Goal: Task Accomplishment & Management: Manage account settings

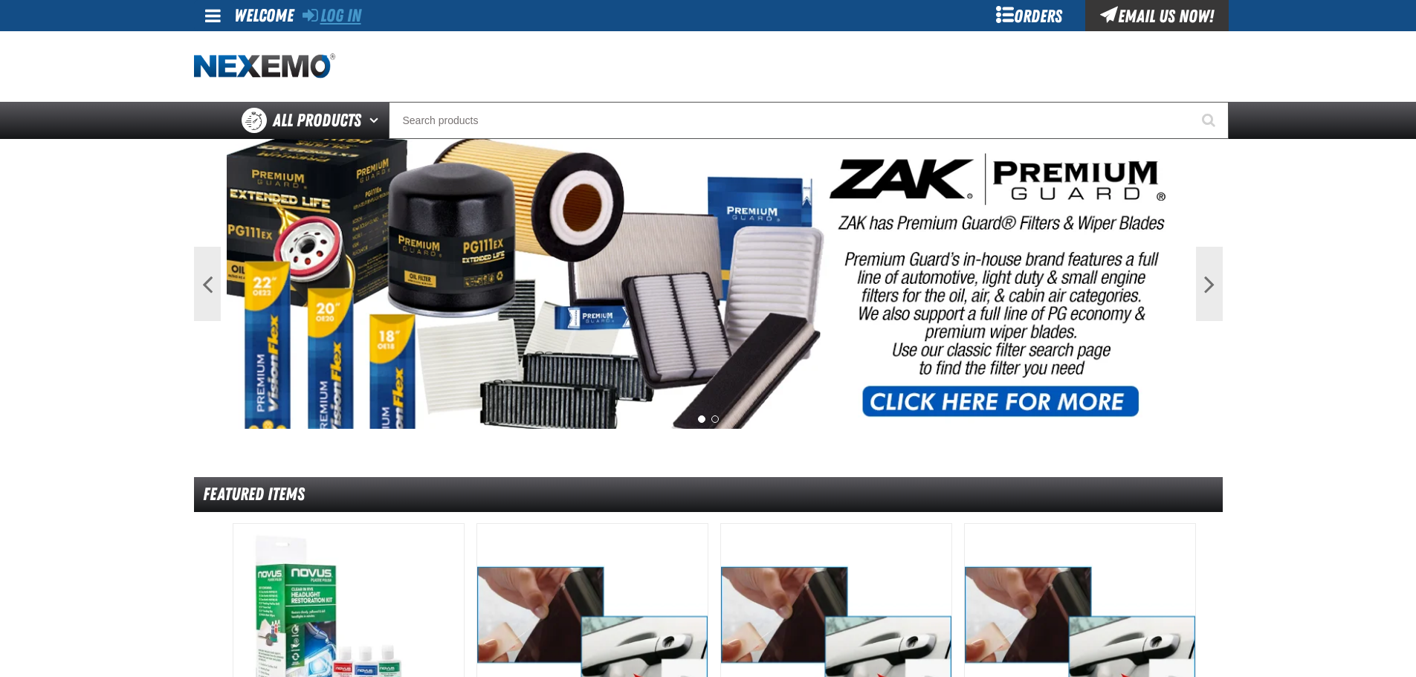
click at [349, 19] on link "Log In" at bounding box center [331, 15] width 59 height 21
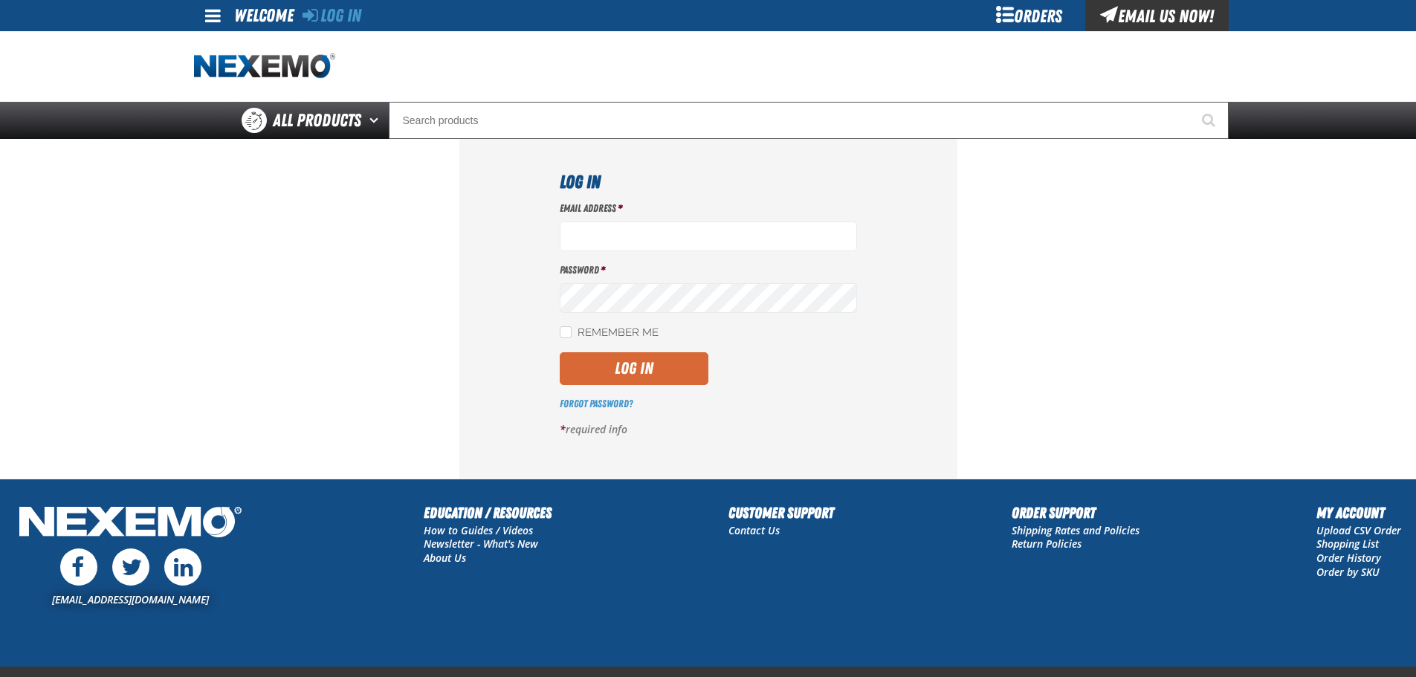
type input "bgambriel@vtaig.com"
click at [598, 368] on button "Log In" at bounding box center [634, 368] width 149 height 33
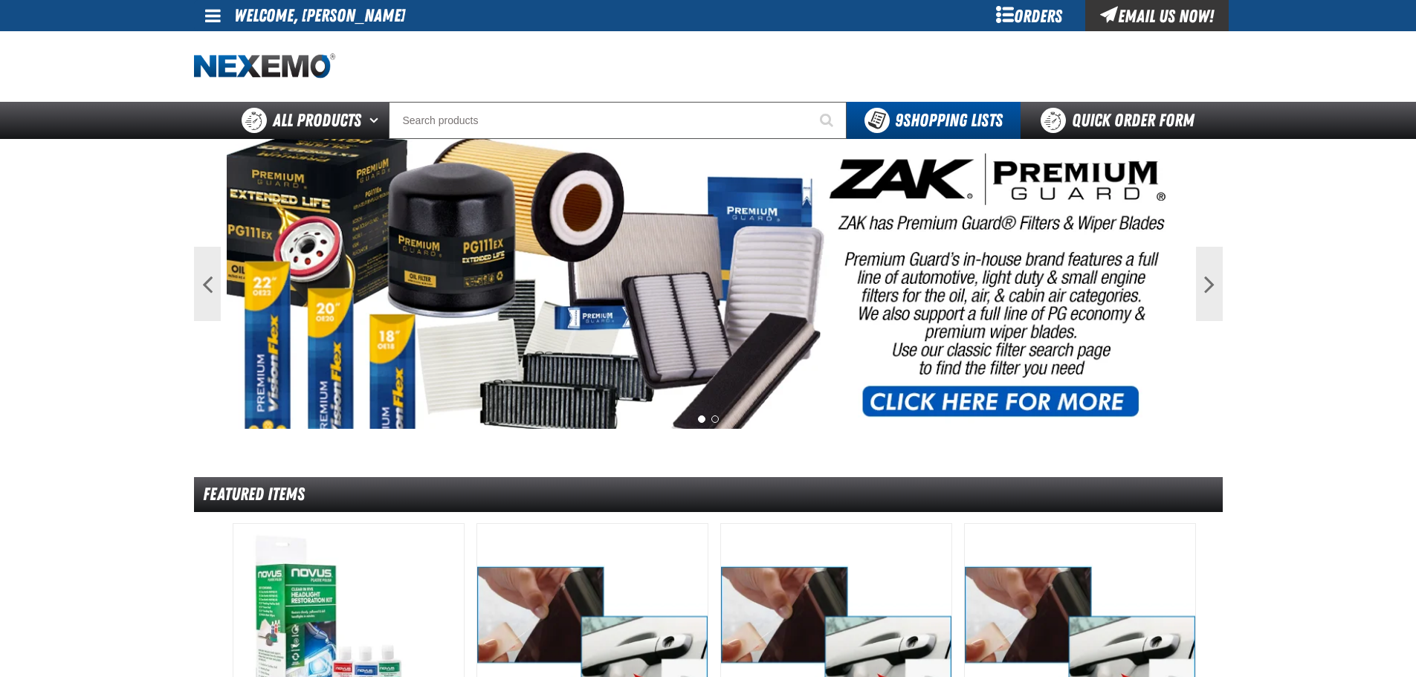
click at [212, 14] on span at bounding box center [213, 16] width 16 height 18
click at [262, 41] on link "My Account My Account" at bounding box center [234, 44] width 66 height 14
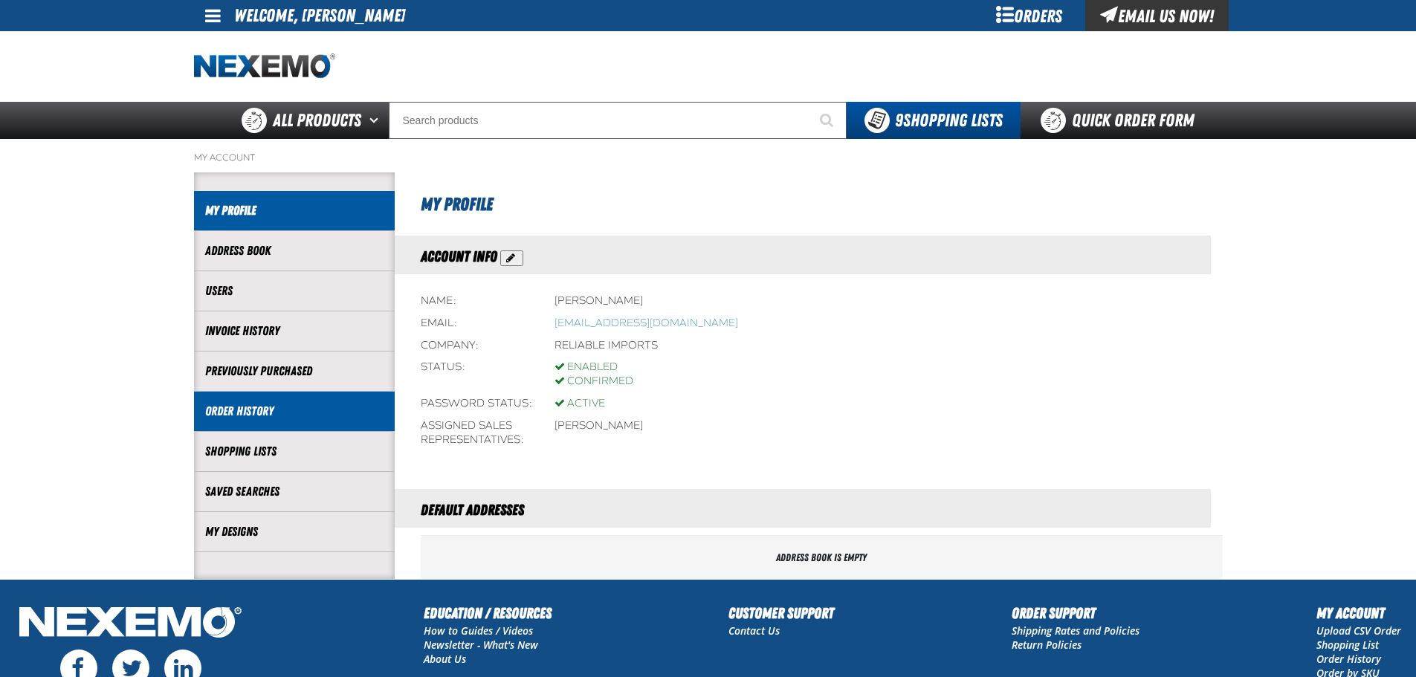
click at [261, 409] on link "Order History" at bounding box center [294, 411] width 178 height 17
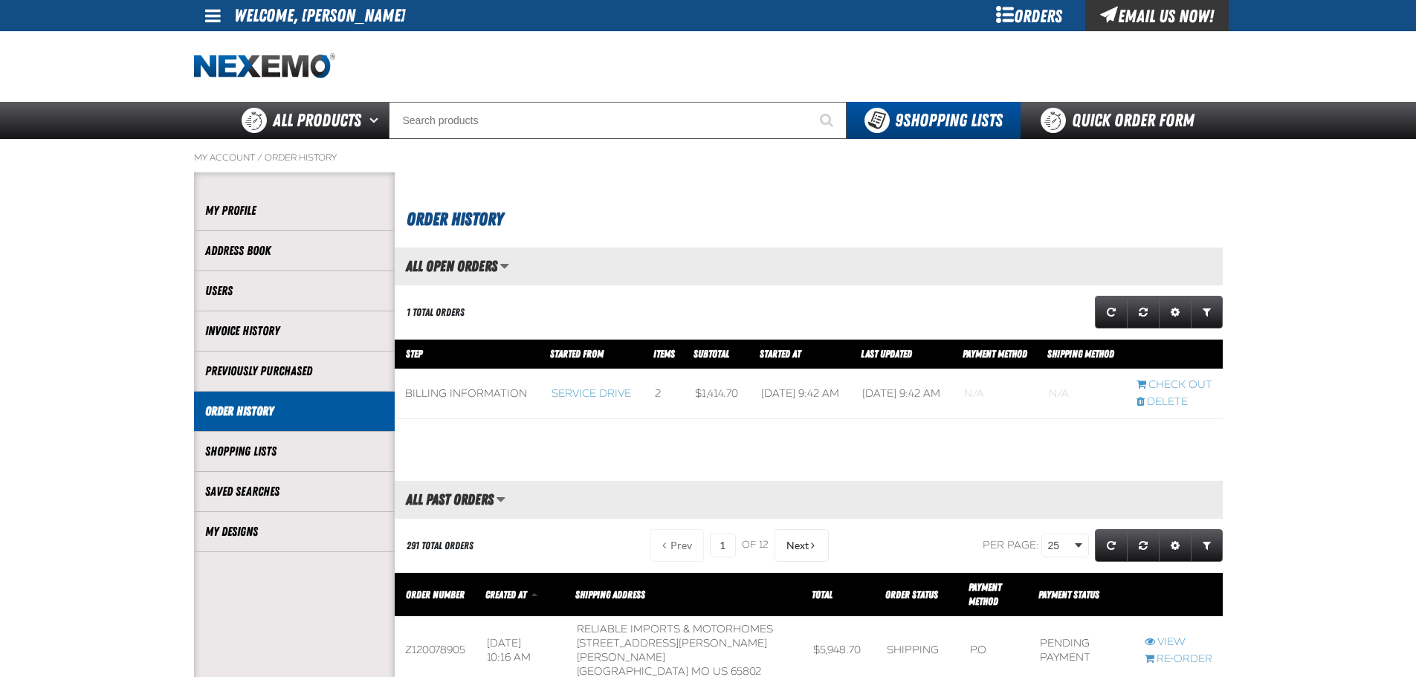
scroll to position [1, 1]
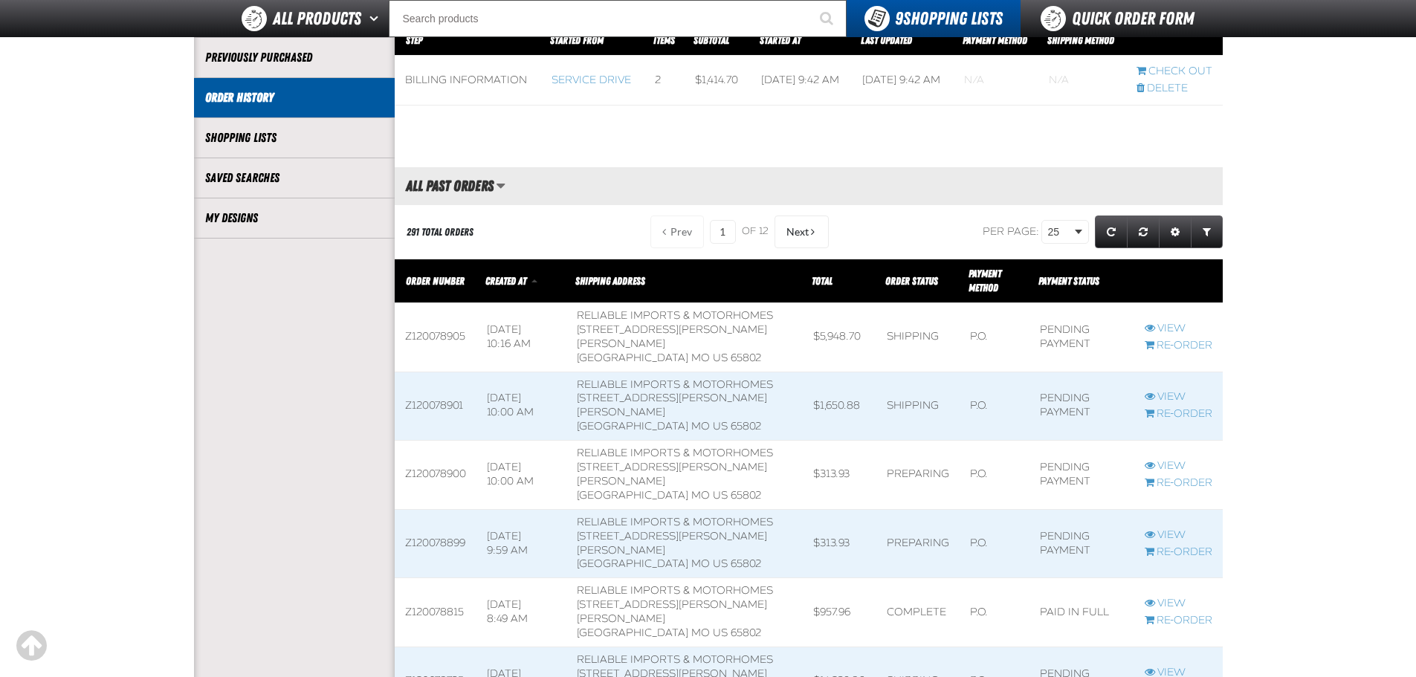
scroll to position [297, 0]
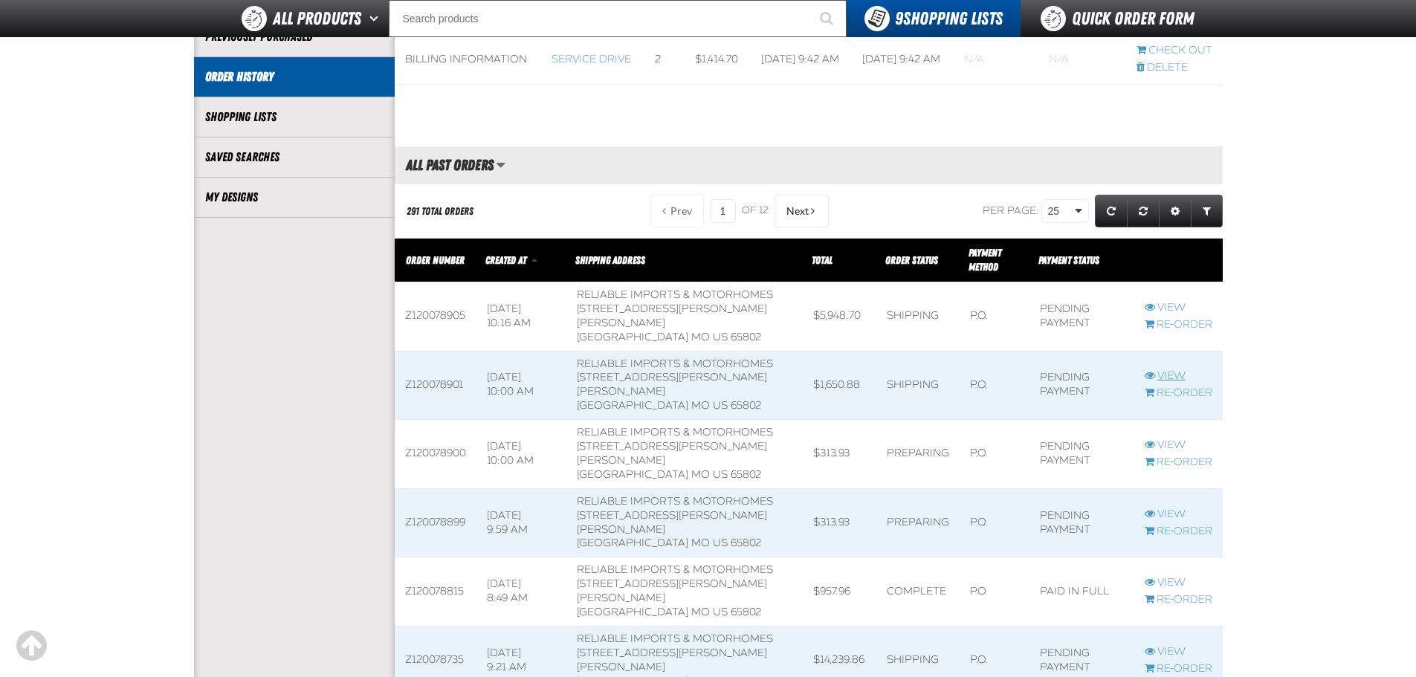
click at [1175, 383] on link "View" at bounding box center [1178, 376] width 68 height 14
